Goal: Task Accomplishment & Management: Complete application form

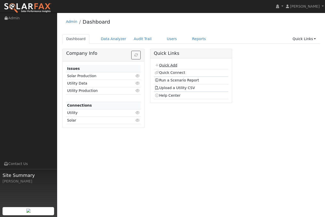
click at [167, 65] on link "Quick Add" at bounding box center [166, 65] width 23 height 4
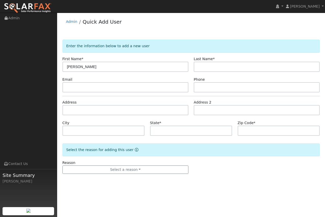
type input "Nancy"
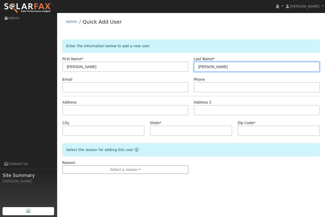
type input "Odgen"
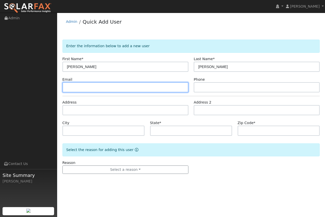
click at [71, 90] on input "text" at bounding box center [125, 87] width 126 height 10
click at [70, 86] on input "text" at bounding box center [125, 87] width 126 height 10
paste input "nbogden@att.net"
type input "nbogden@att.net"
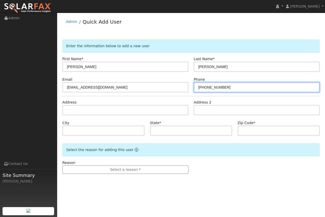
type input "805-235-4212"
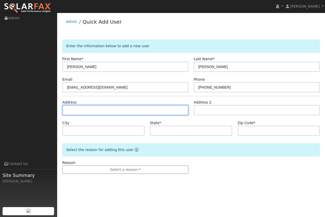
click at [73, 108] on input "text" at bounding box center [125, 110] width 126 height 10
paste input "493 Islay St, San Luis Obispo, CA 93401, USA"
type input "493 Islay Street"
type input "San Luis Obispo"
type input "CA"
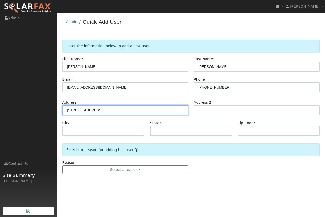
type input "93401"
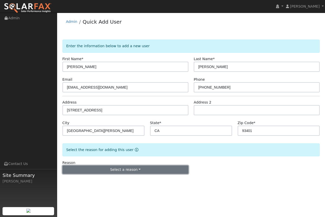
click at [118, 169] on button "Select a reason" at bounding box center [125, 169] width 126 height 9
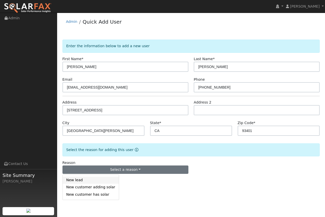
click at [93, 179] on link "New lead" at bounding box center [91, 180] width 56 height 7
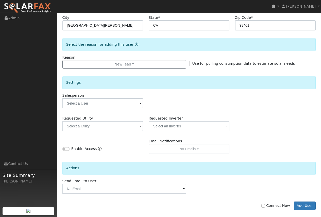
scroll to position [111, 0]
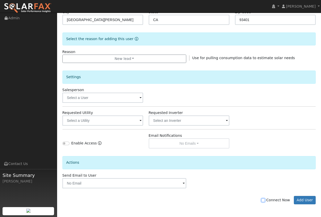
click at [265, 199] on input "Connect Now" at bounding box center [263, 200] width 4 height 4
checkbox input "true"
click at [299, 201] on button "Add User" at bounding box center [305, 200] width 22 height 9
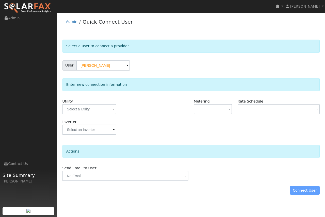
click at [113, 109] on span at bounding box center [114, 110] width 2 height 6
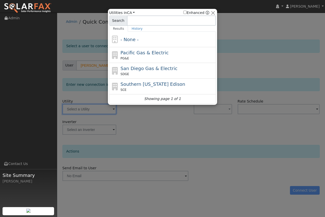
click at [140, 57] on div "PG&E" at bounding box center [168, 58] width 94 height 5
type input "PG&E"
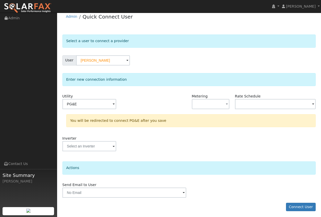
scroll to position [7, 0]
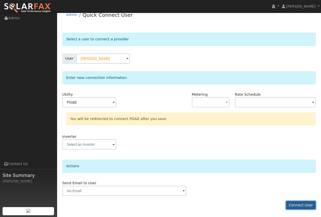
click at [301, 206] on button "Connect User" at bounding box center [301, 205] width 30 height 9
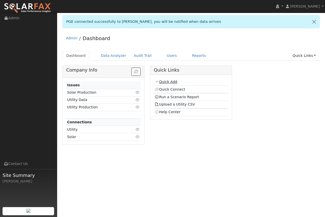
click at [169, 80] on link "Quick Add" at bounding box center [166, 82] width 23 height 4
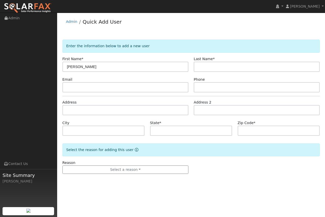
type input "[PERSON_NAME]"
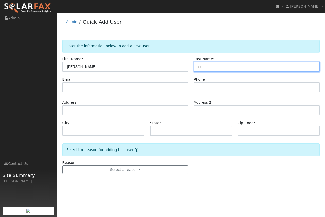
type input "d"
type input "Degregori"
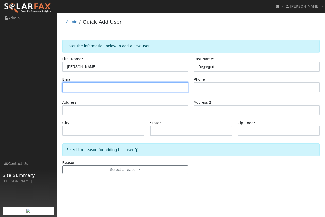
click at [71, 89] on input "text" at bounding box center [125, 87] width 126 height 10
drag, startPoint x: 28, startPoint y: 118, endPoint x: 70, endPoint y: 111, distance: 42.9
click at [70, 111] on div "installed Jeff Riley Jeff Riley Profile My Company Help Center Terms Of Service…" at bounding box center [162, 115] width 325 height 204
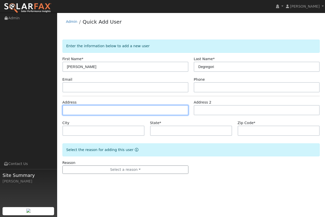
click at [70, 110] on input "text" at bounding box center [125, 110] width 126 height 10
paste input "493 Islay St, San Luis Obispo, CA 93401, USA"
type input "493 Islay Street"
type input "San Luis Obispo"
type input "CA"
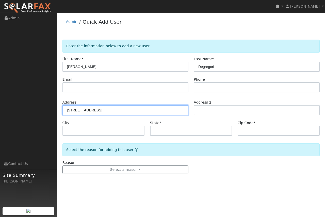
type input "93401"
click at [56, 105] on div "installed Jeff Riley Jeff Riley Profile My Company Help Center Terms Of Service…" at bounding box center [162, 115] width 325 height 204
paste input "1251 Drake Circle, San Luis Obispo, CA 93405, USA"
type input "1251 Drake Circle"
type input "93405"
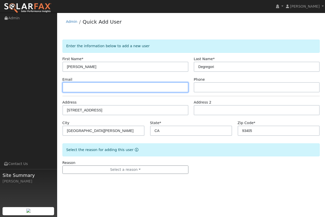
click at [78, 87] on input "text" at bounding box center [125, 87] width 126 height 10
click at [73, 86] on input "text" at bounding box center [125, 87] width 126 height 10
paste input "alexdegregori@gmail.com"
type input "alexdegregori@gmail.com"
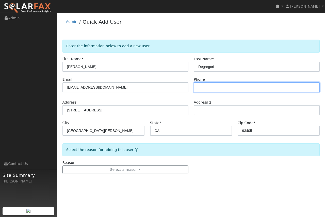
click at [218, 87] on input "text" at bounding box center [257, 87] width 126 height 10
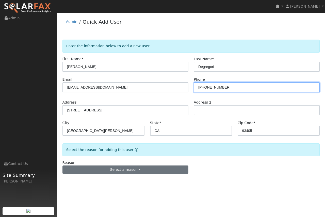
type input "805-295-1276"
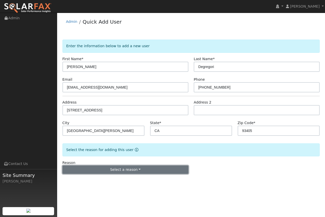
click at [130, 167] on button "Select a reason" at bounding box center [125, 169] width 126 height 9
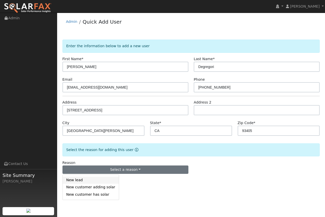
click at [95, 179] on link "New lead" at bounding box center [91, 180] width 56 height 7
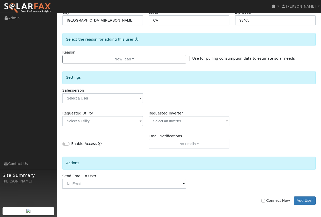
scroll to position [111, 0]
click at [265, 200] on input "Connect Now" at bounding box center [263, 200] width 4 height 4
checkbox input "true"
click at [303, 201] on button "Add User" at bounding box center [305, 200] width 22 height 9
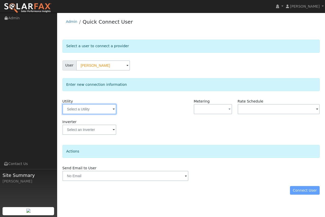
click at [109, 111] on input "text" at bounding box center [89, 109] width 54 height 10
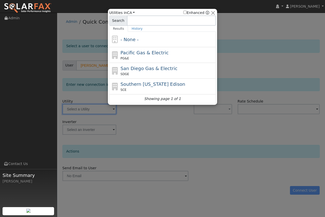
click at [132, 54] on span "Pacific Gas & Electric" at bounding box center [145, 52] width 48 height 5
type input "PG&E"
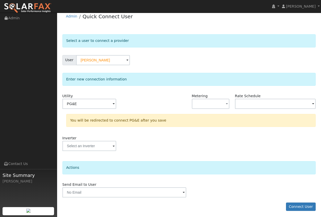
scroll to position [7, 0]
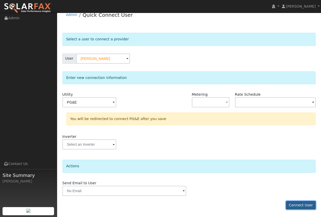
click at [305, 205] on button "Connect User" at bounding box center [301, 205] width 30 height 9
